Goal: Information Seeking & Learning: Learn about a topic

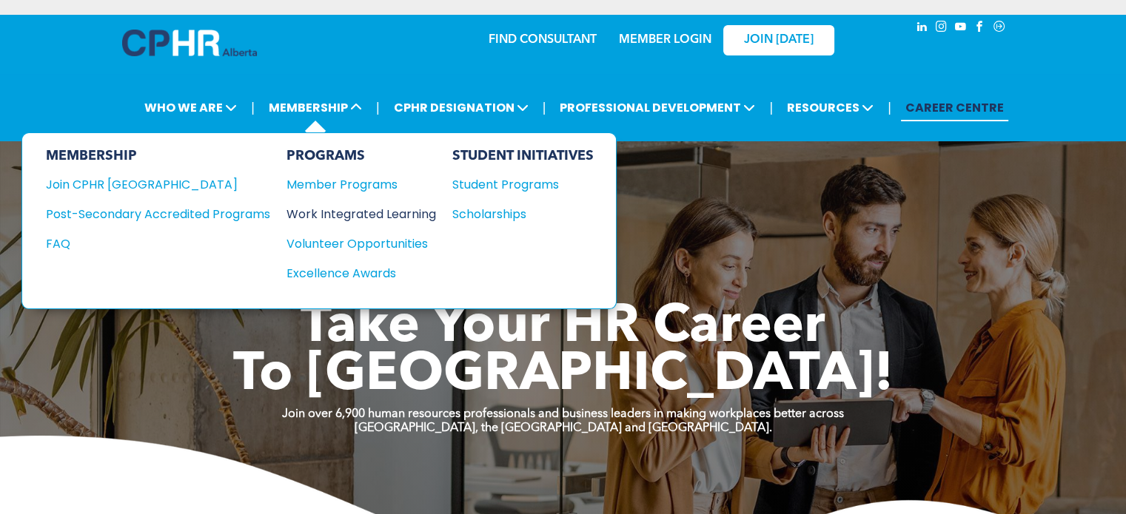
click at [394, 218] on div "Work Integrated Learning" at bounding box center [353, 214] width 135 height 19
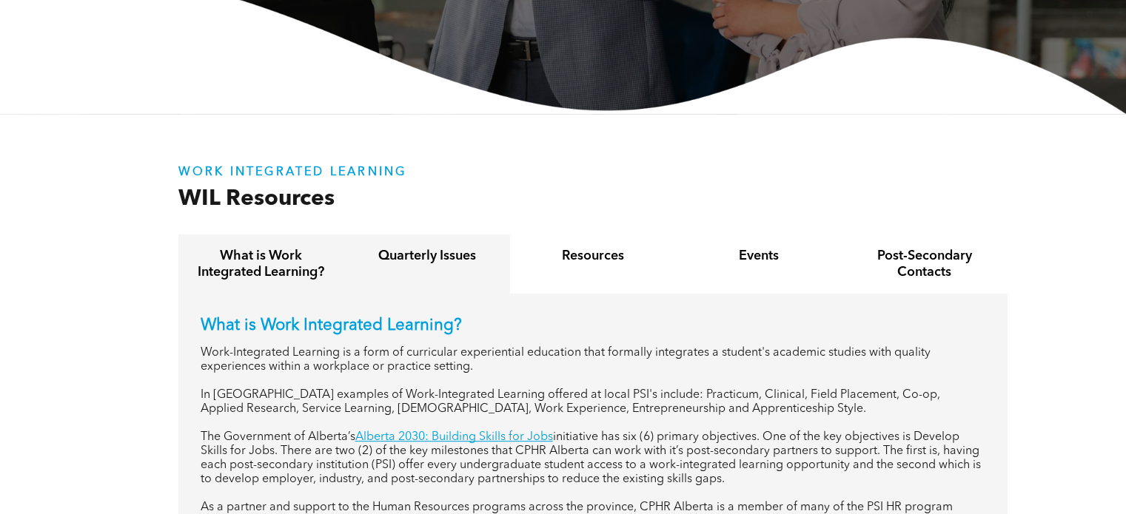
scroll to position [444, 0]
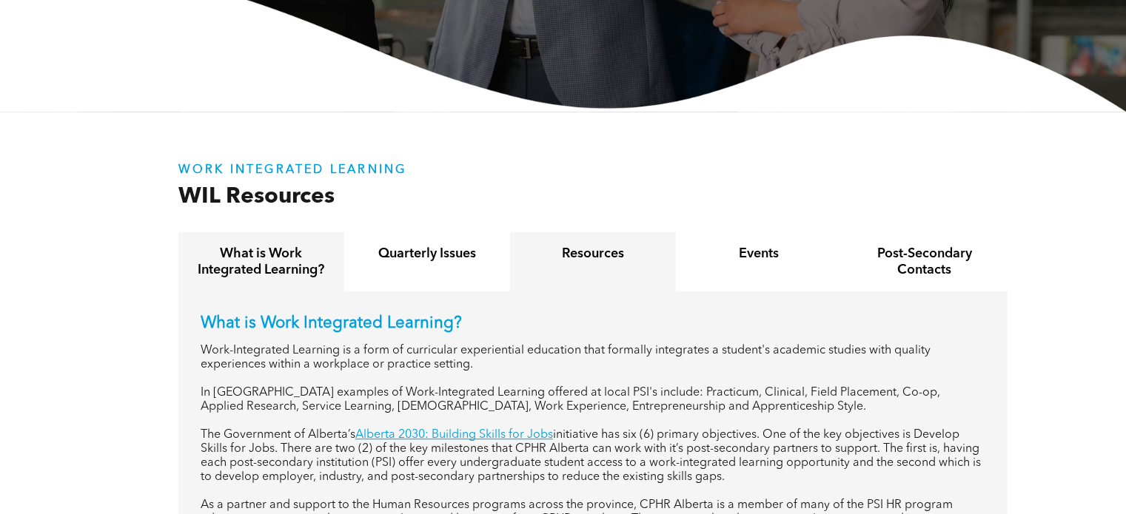
click at [616, 254] on h4 "Resources" at bounding box center [592, 254] width 139 height 16
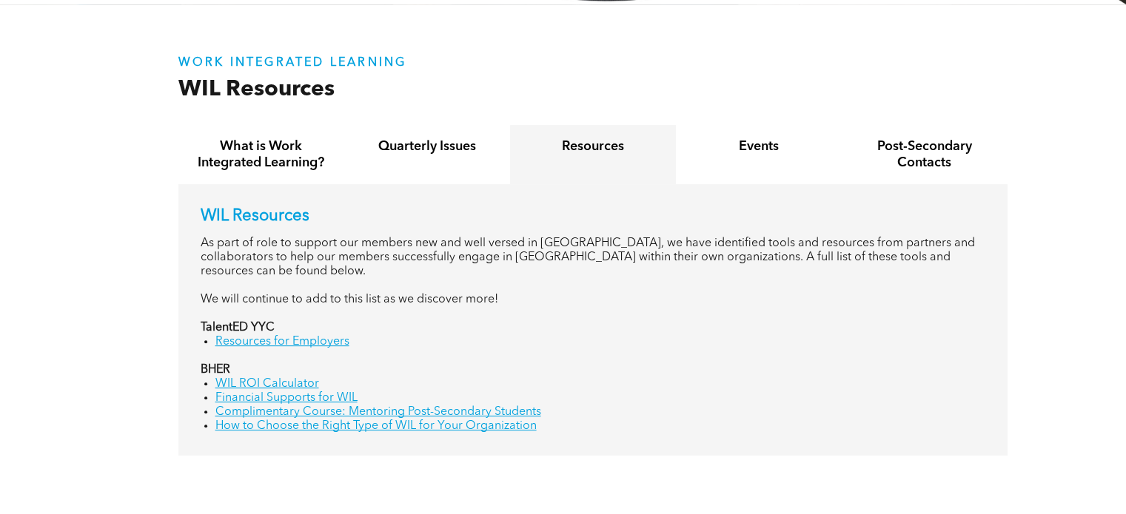
scroll to position [666, 0]
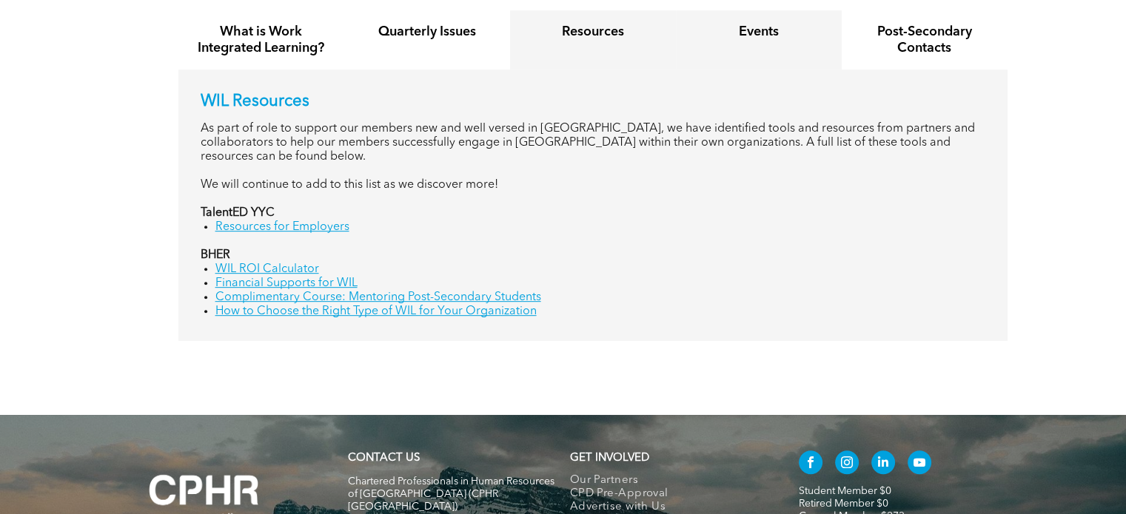
click at [749, 47] on div "Events" at bounding box center [759, 39] width 166 height 59
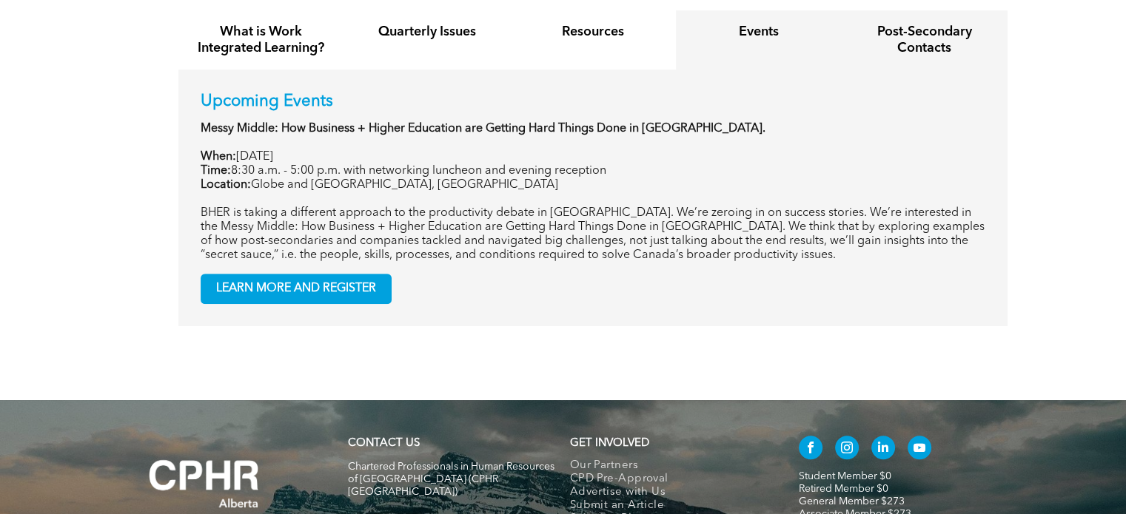
click at [901, 41] on h4 "Post-Secondary Contacts" at bounding box center [924, 40] width 139 height 33
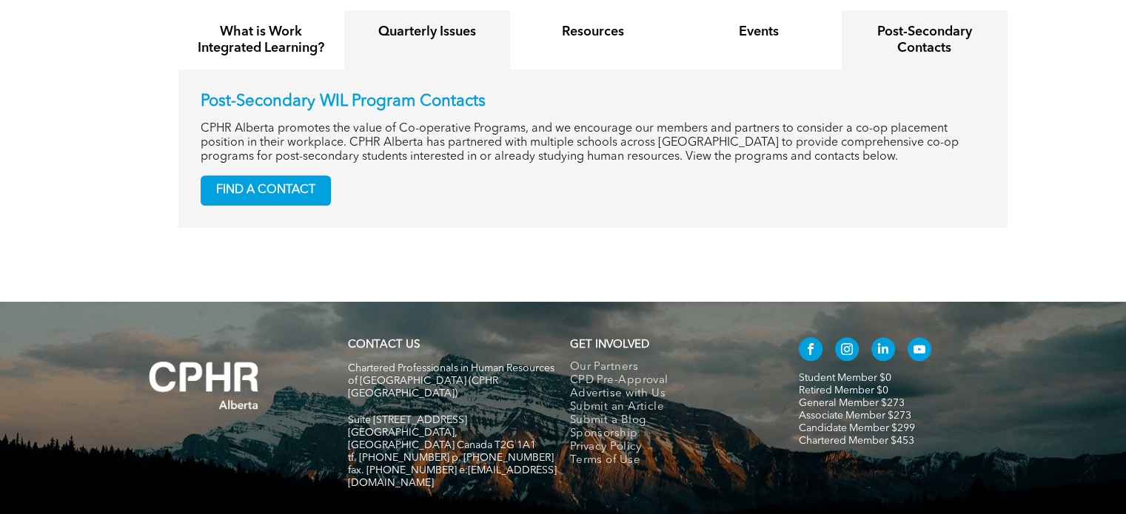
click at [480, 44] on div "Quarterly Issues" at bounding box center [427, 39] width 166 height 59
